Goal: Information Seeking & Learning: Learn about a topic

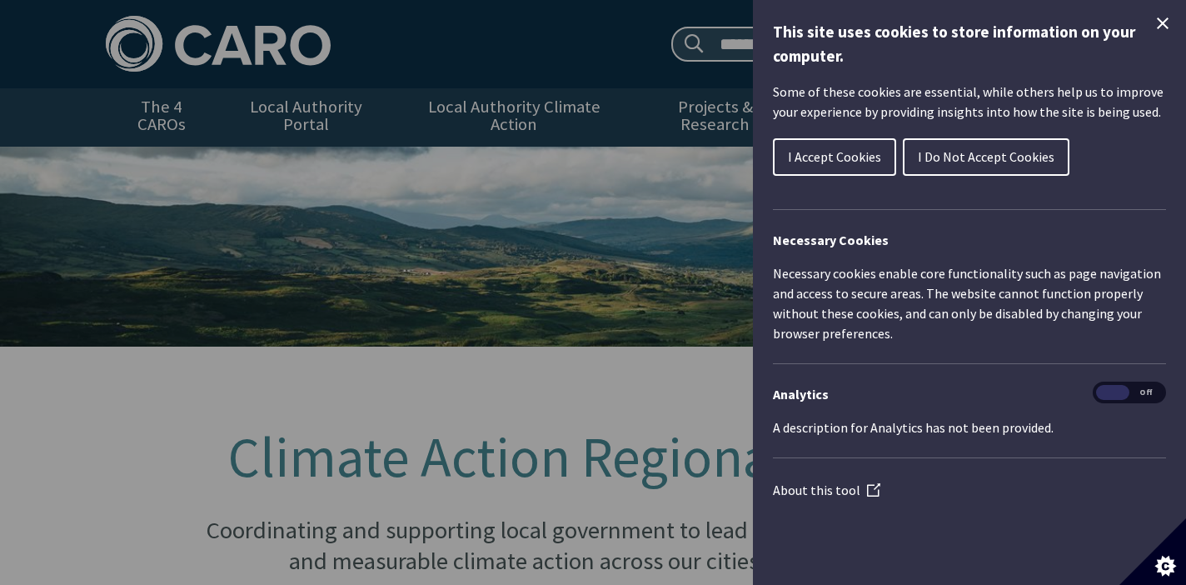
click at [964, 157] on span "I Do Not Accept Cookies" at bounding box center [986, 156] width 137 height 17
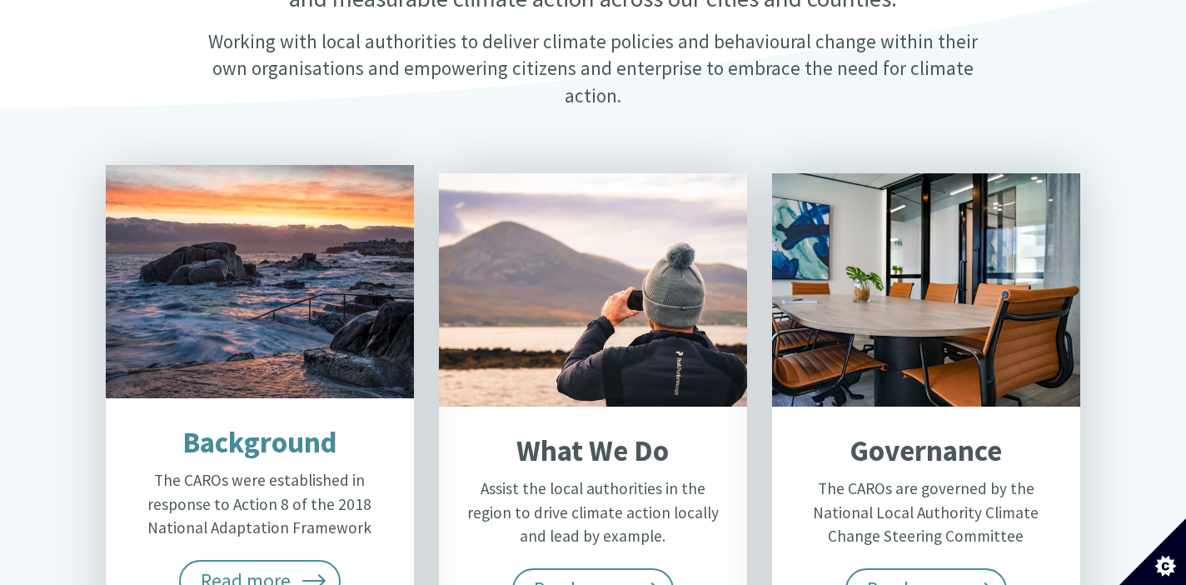
scroll to position [844, 0]
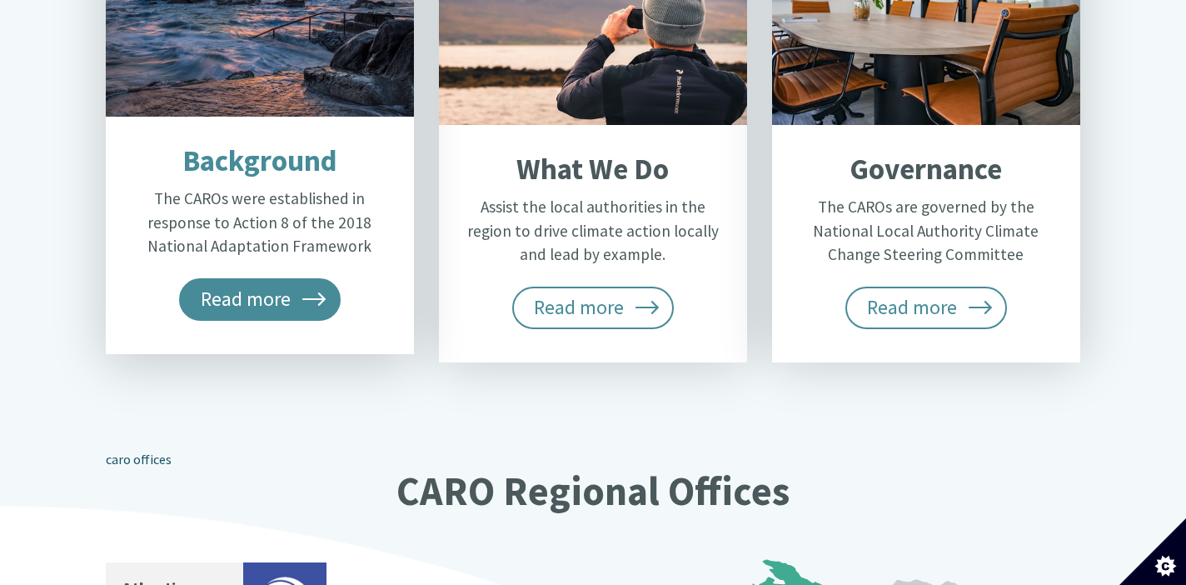
click at [282, 278] on span "Read more" at bounding box center [260, 299] width 162 height 42
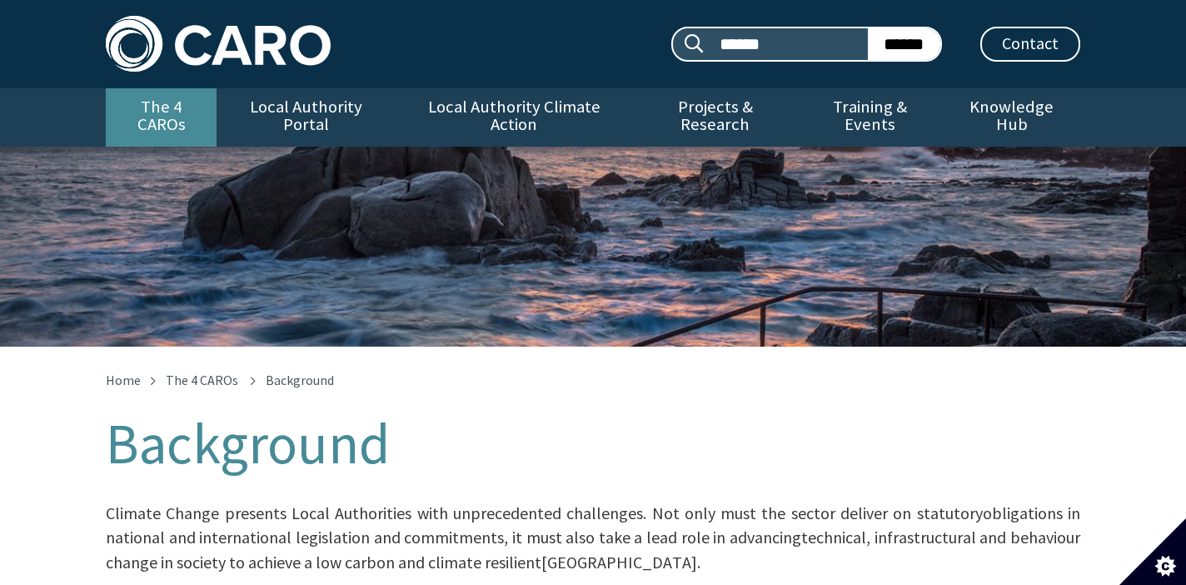
click at [166, 107] on link "The 4 CAROs" at bounding box center [161, 117] width 111 height 58
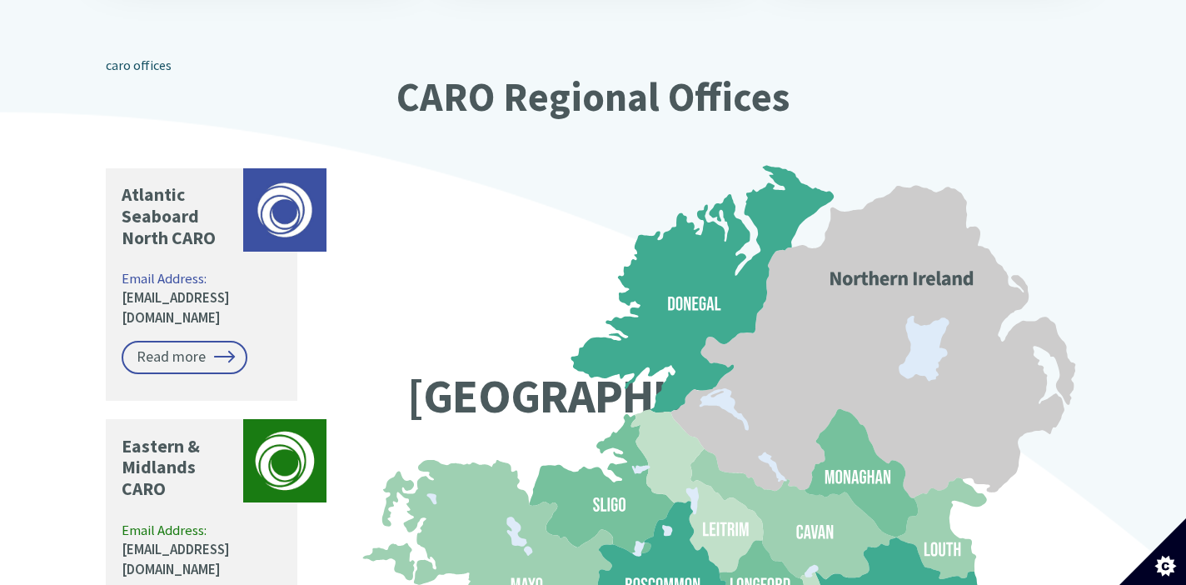
scroll to position [1224, 0]
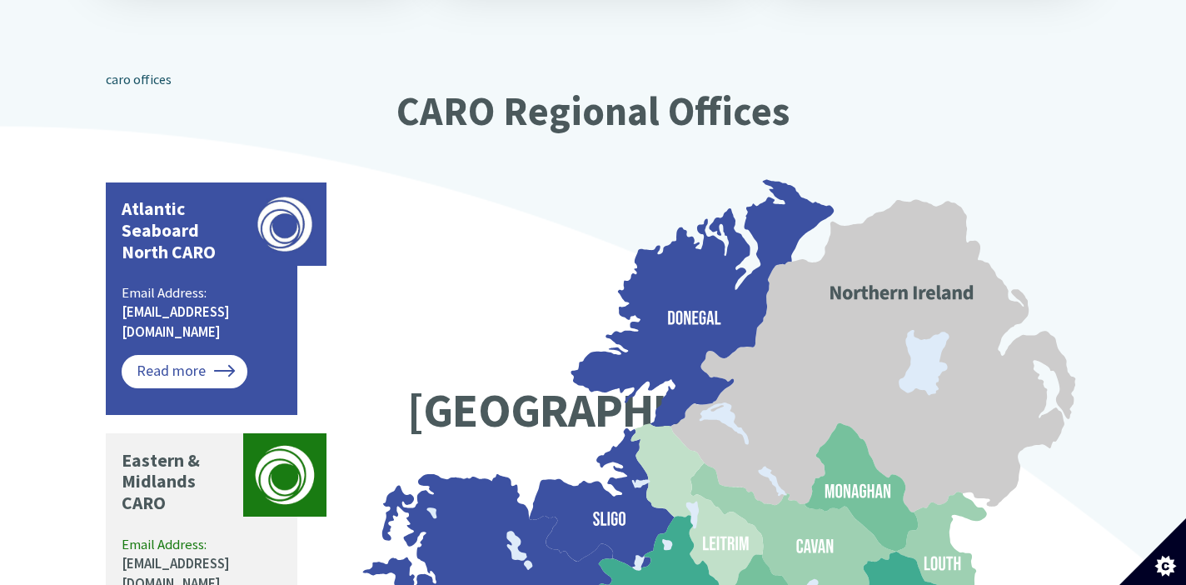
click at [212, 355] on link "Read more" at bounding box center [185, 371] width 126 height 33
